Goal: Find specific page/section: Find specific page/section

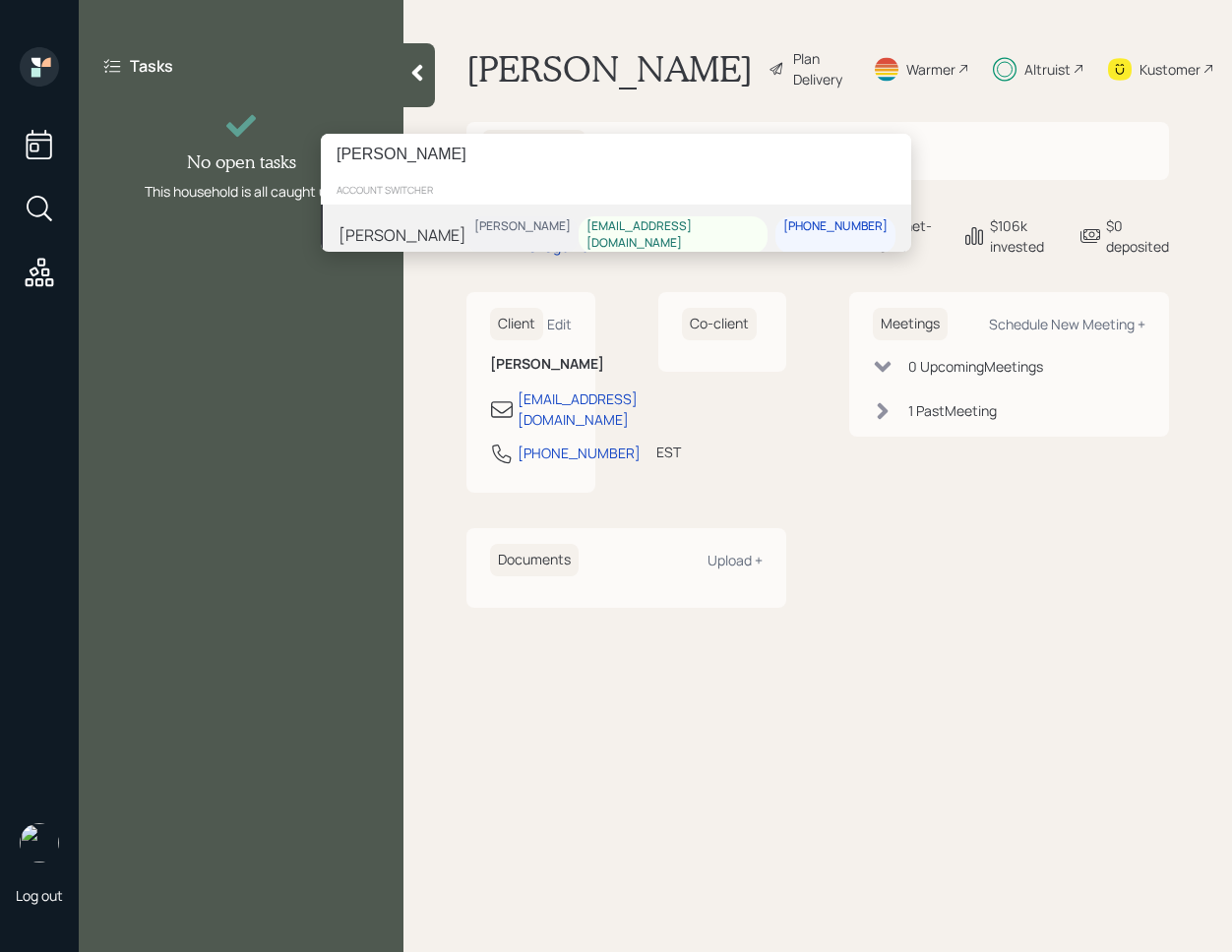
type input "[PERSON_NAME]"
click at [519, 224] on div "[PERSON_NAME] [PERSON_NAME] [EMAIL_ADDRESS][DOMAIN_NAME] [PHONE_NUMBER]" at bounding box center [616, 236] width 591 height 61
